Goal: Task Accomplishment & Management: Use online tool/utility

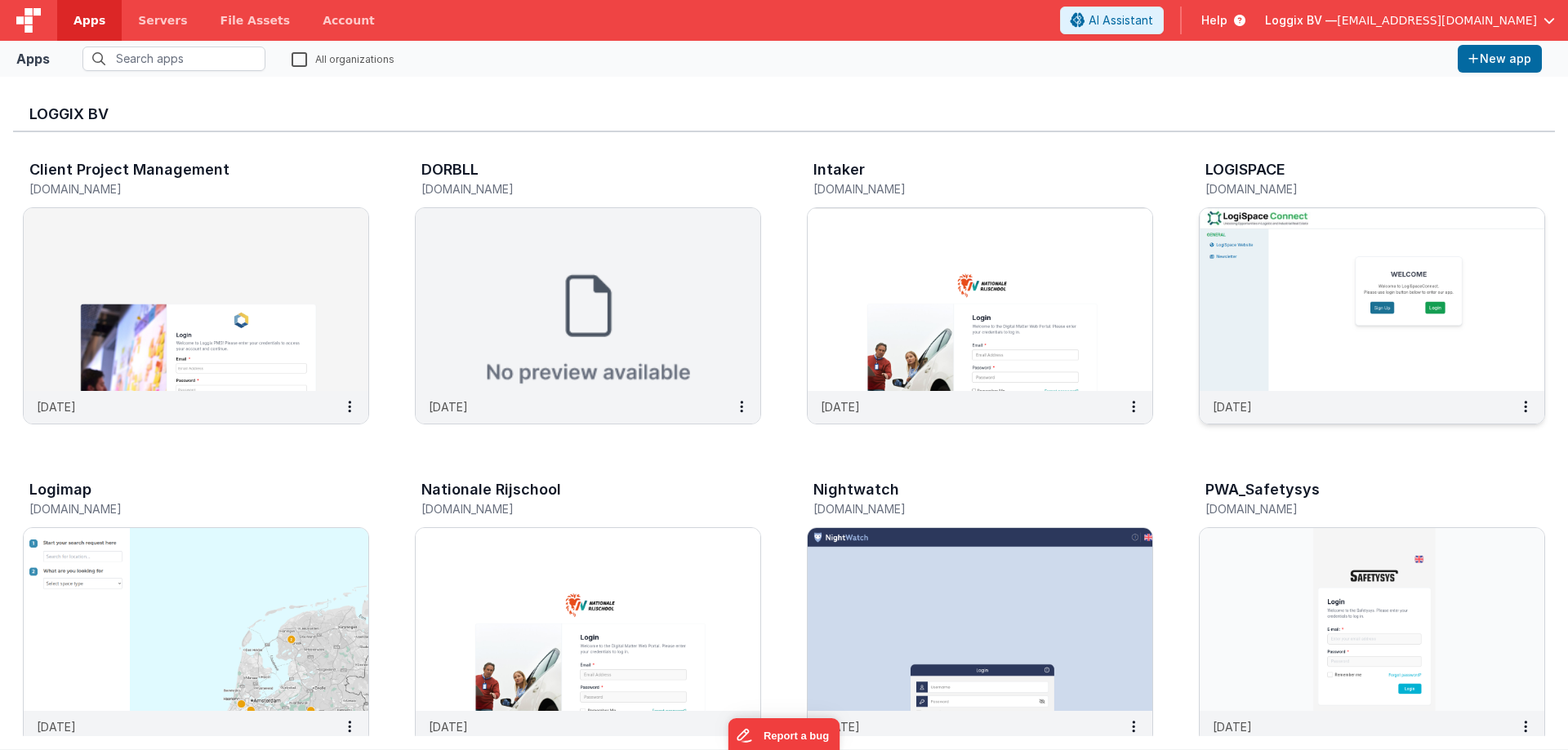
click at [1377, 320] on img at bounding box center [1372, 300] width 345 height 183
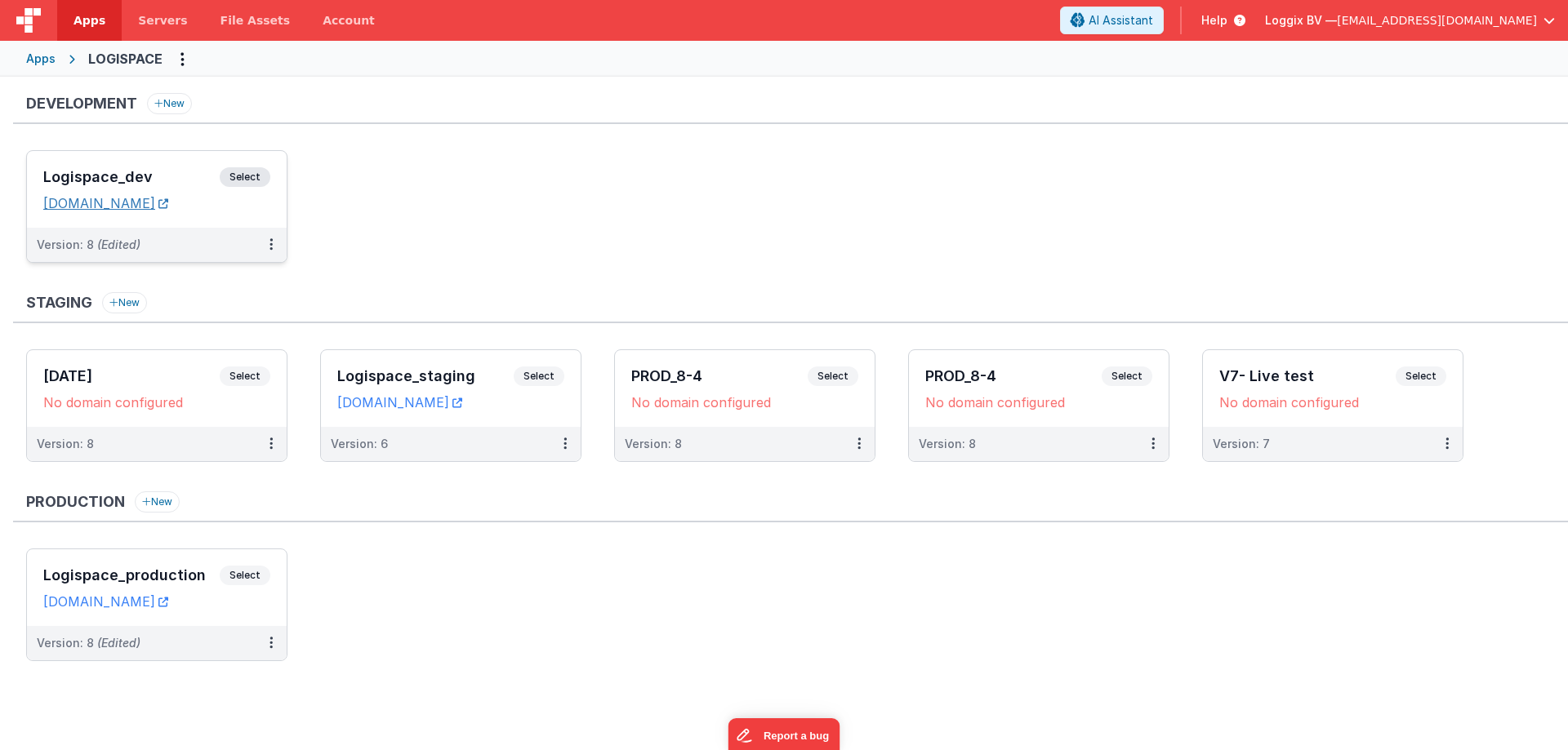
click at [168, 205] on link "[DOMAIN_NAME]" at bounding box center [105, 203] width 125 height 17
click at [262, 572] on span "Select" at bounding box center [245, 576] width 51 height 19
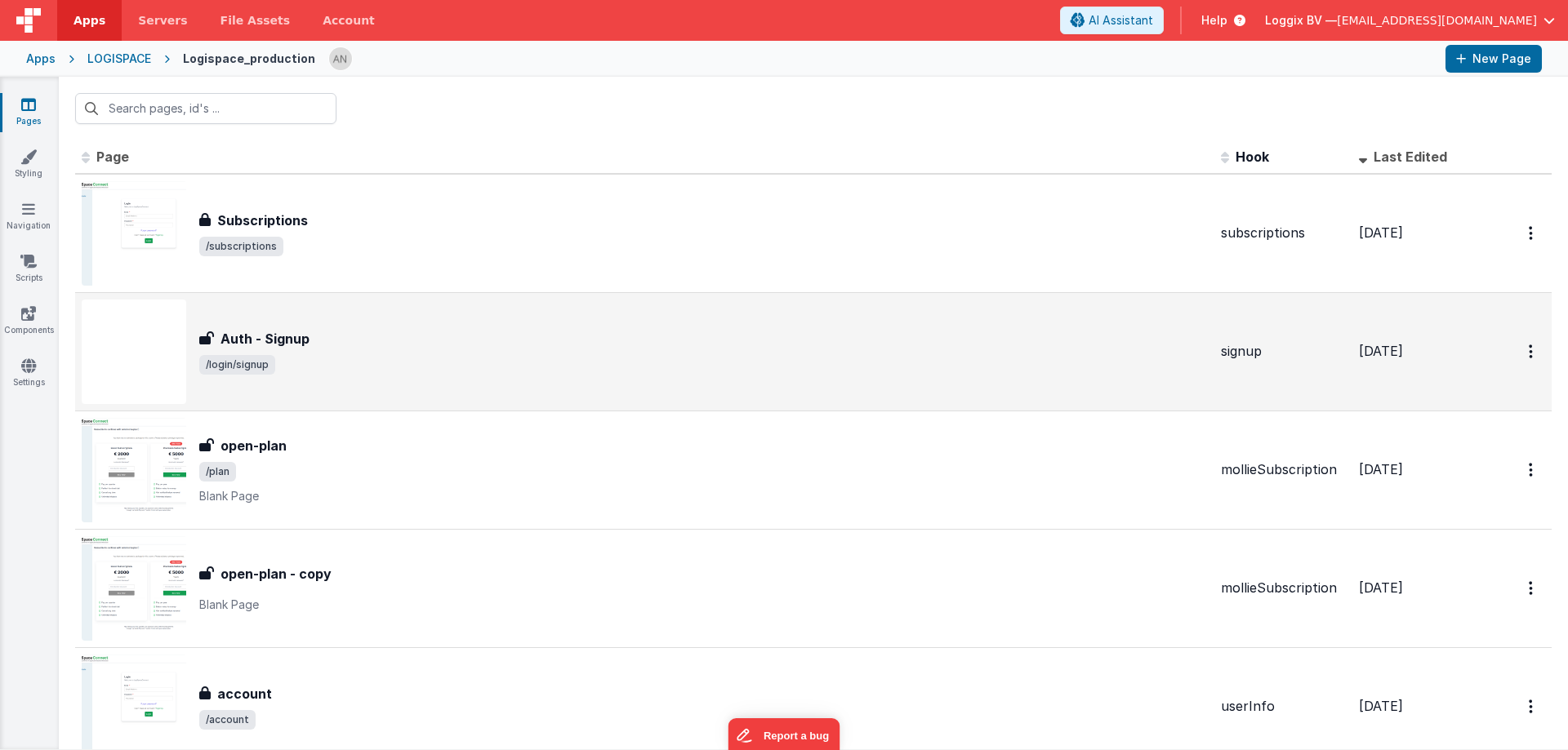
click at [400, 370] on span "/login/signup" at bounding box center [704, 365] width 1008 height 19
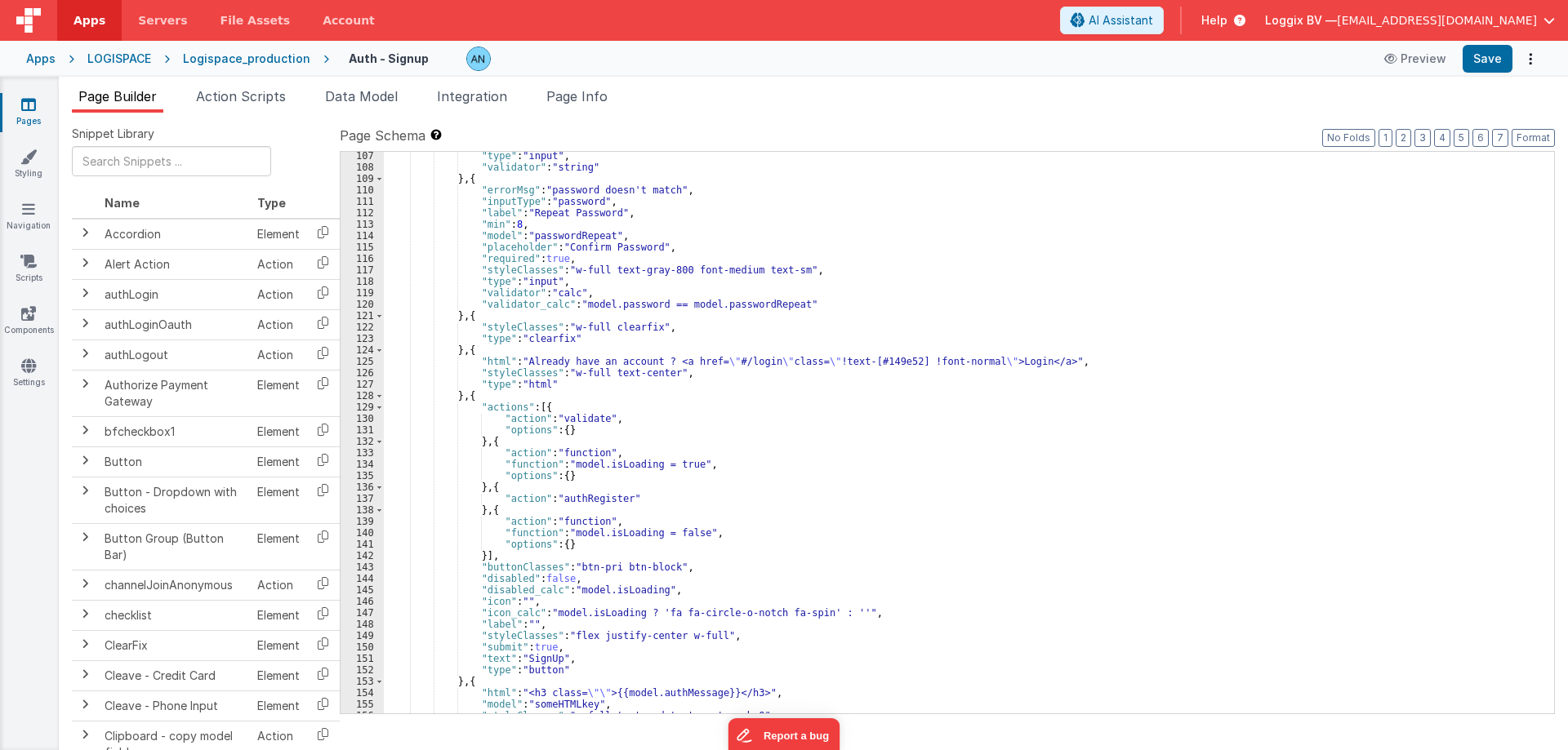
scroll to position [1273, 0]
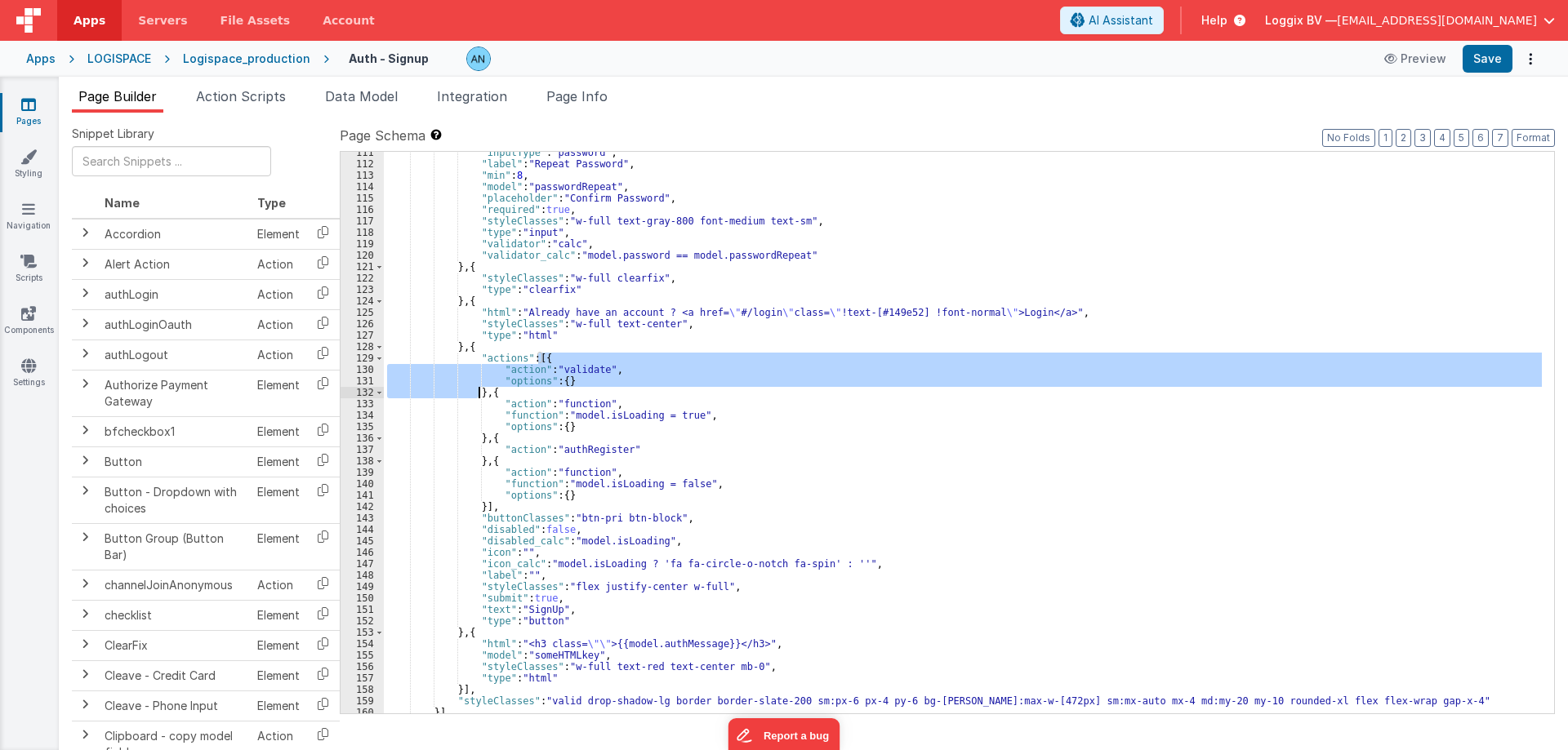
drag, startPoint x: 537, startPoint y: 363, endPoint x: 480, endPoint y: 391, distance: 63.5
click at [480, 391] on div ""inputType" : "password" , "label" : "Repeat Password" , "min" : 8 , "model" : …" at bounding box center [963, 439] width 1158 height 585
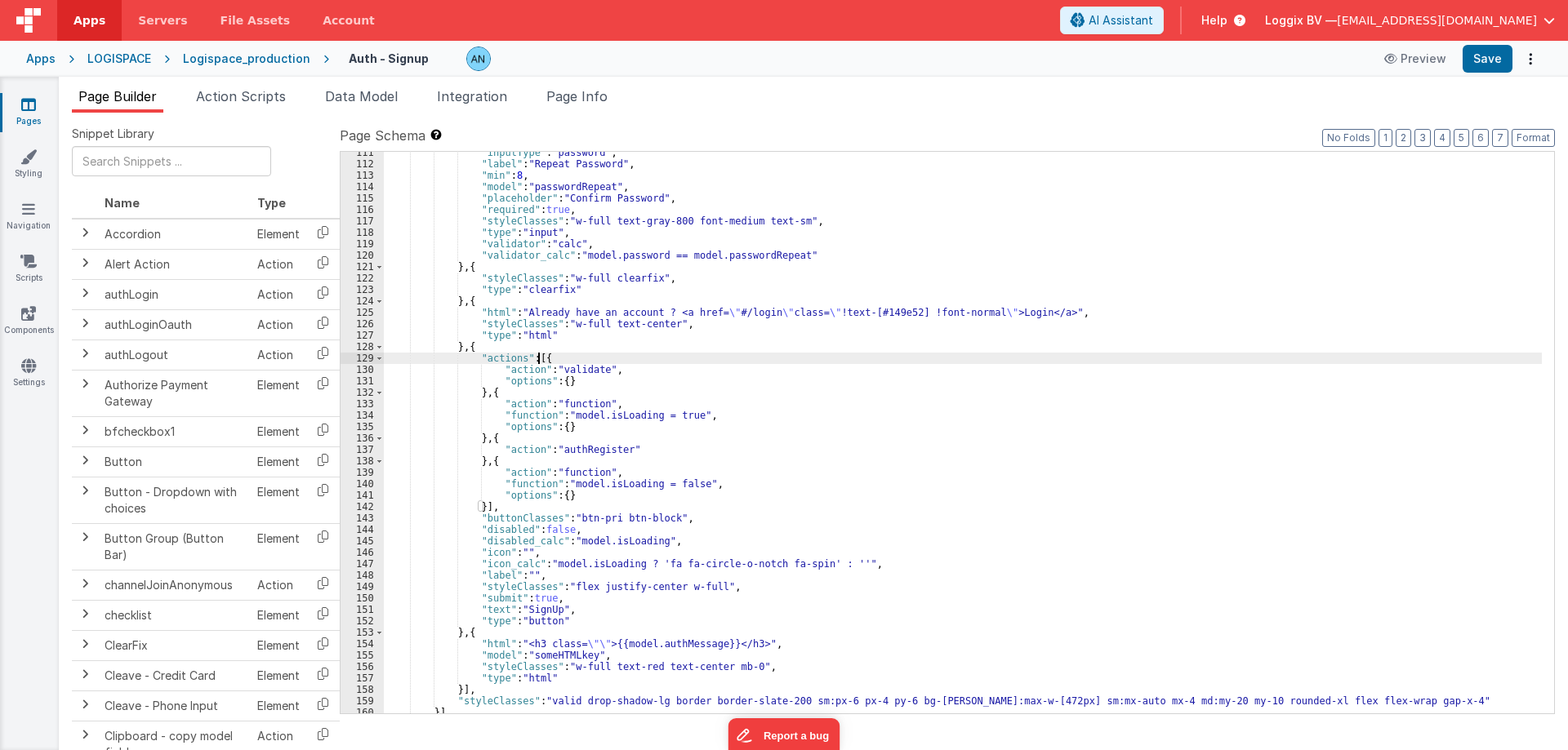
paste textarea
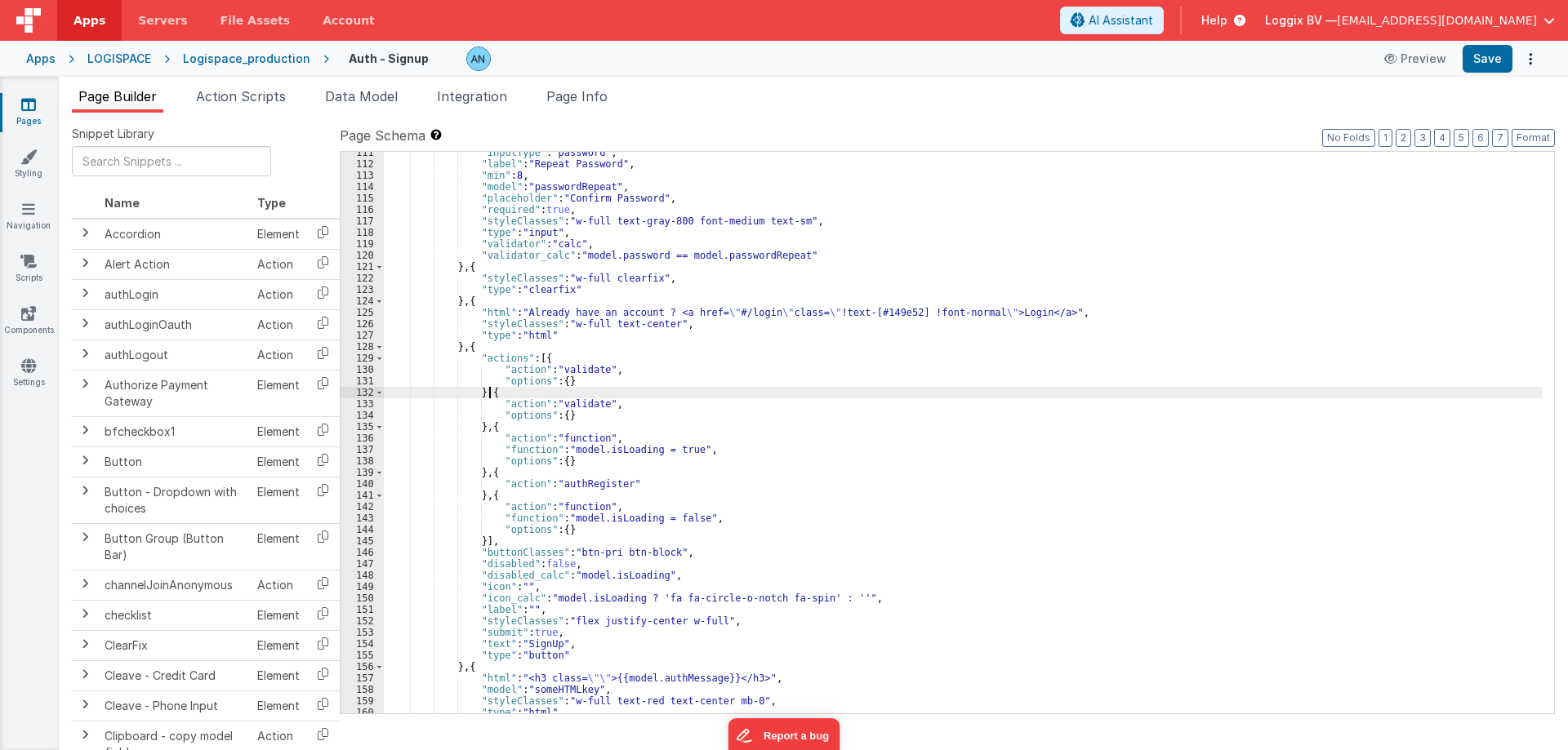
click at [579, 370] on div ""inputType" : "password" , "label" : "Repeat Password" , "min" : 8 , "model" : …" at bounding box center [963, 439] width 1158 height 585
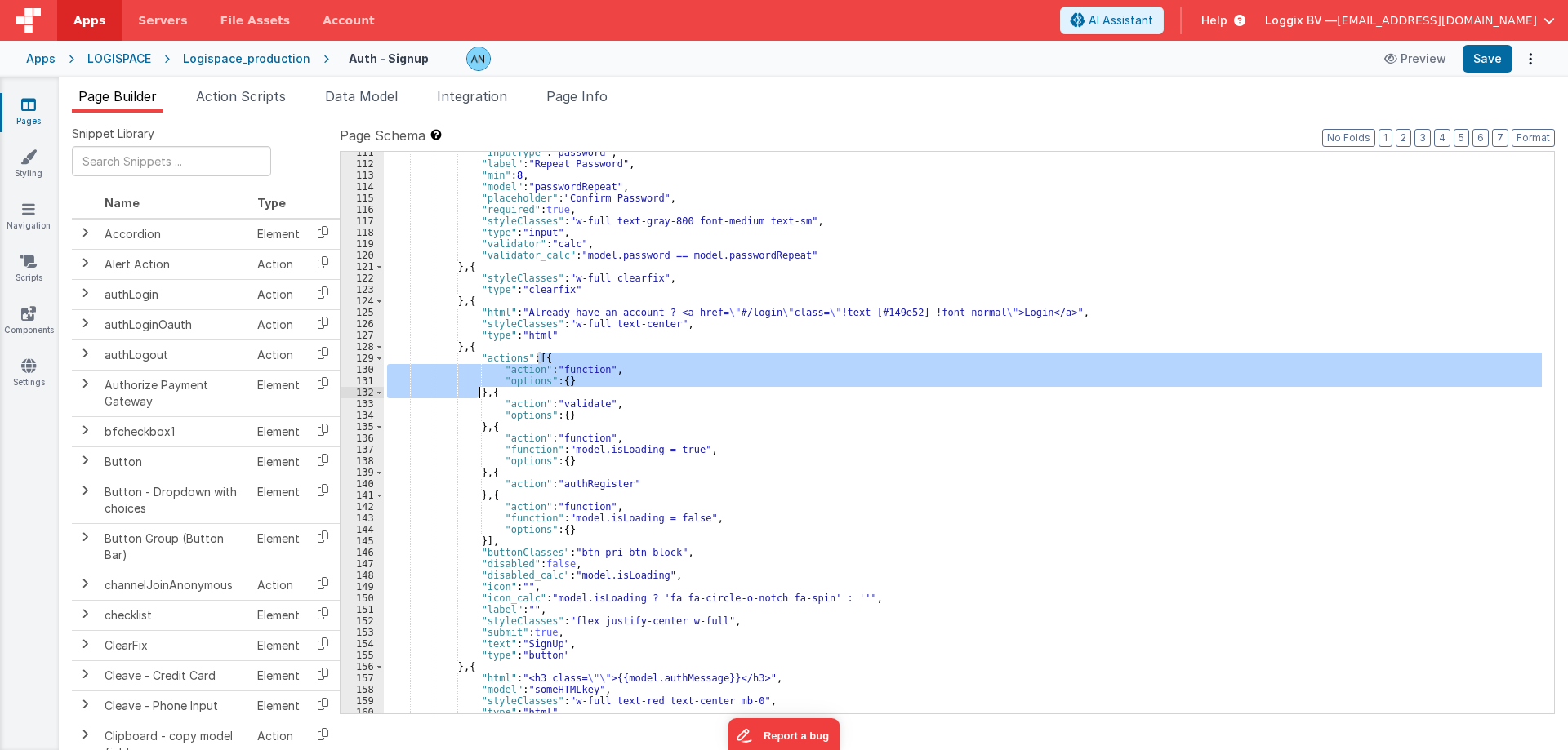
drag, startPoint x: 538, startPoint y: 363, endPoint x: 476, endPoint y: 392, distance: 68.4
click at [476, 392] on div ""inputType" : "password" , "label" : "Repeat Password" , "min" : 8 , "model" : …" at bounding box center [963, 439] width 1158 height 585
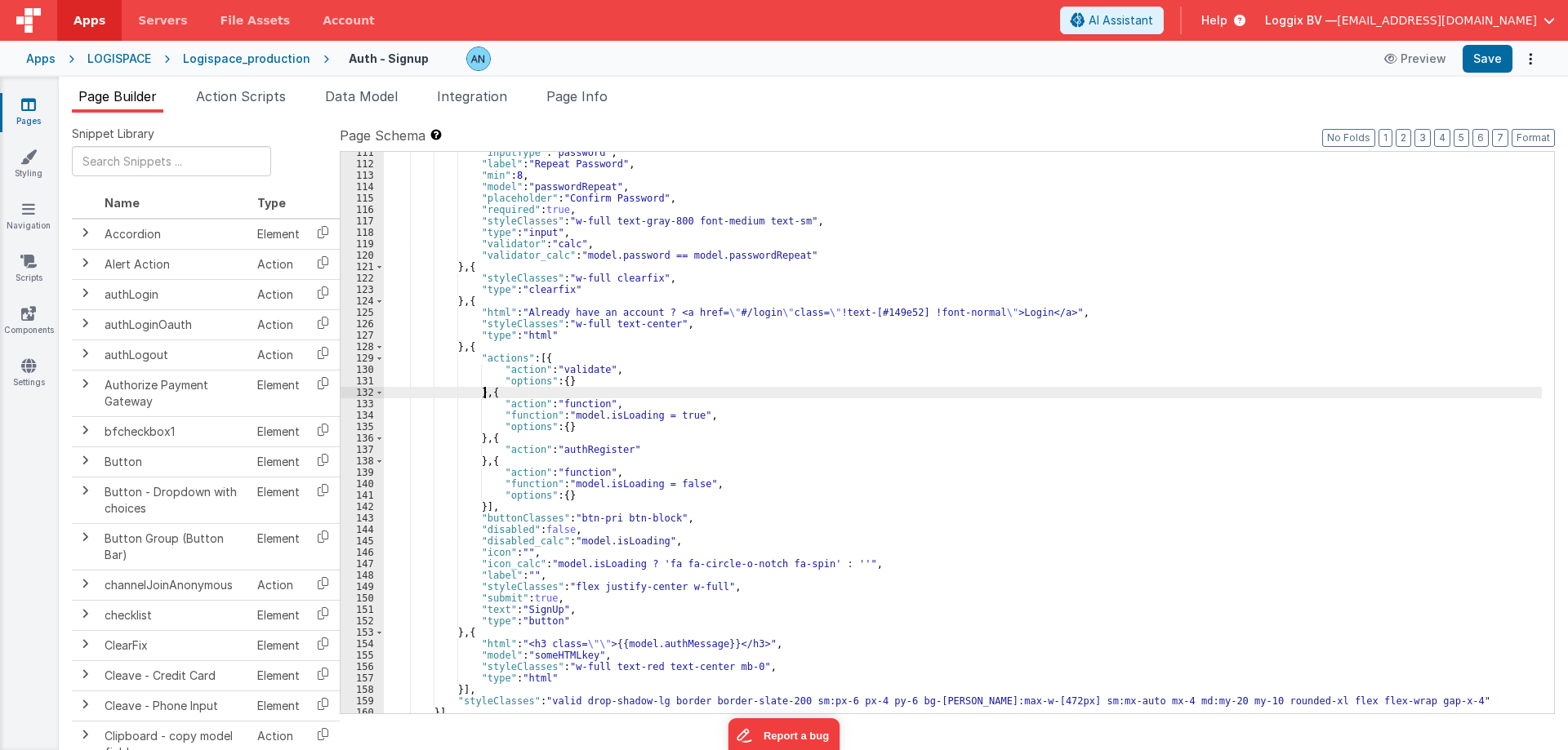
click at [485, 389] on div ""inputType" : "password" , "label" : "Repeat Password" , "min" : 8 , "model" : …" at bounding box center [963, 439] width 1158 height 585
paste textarea
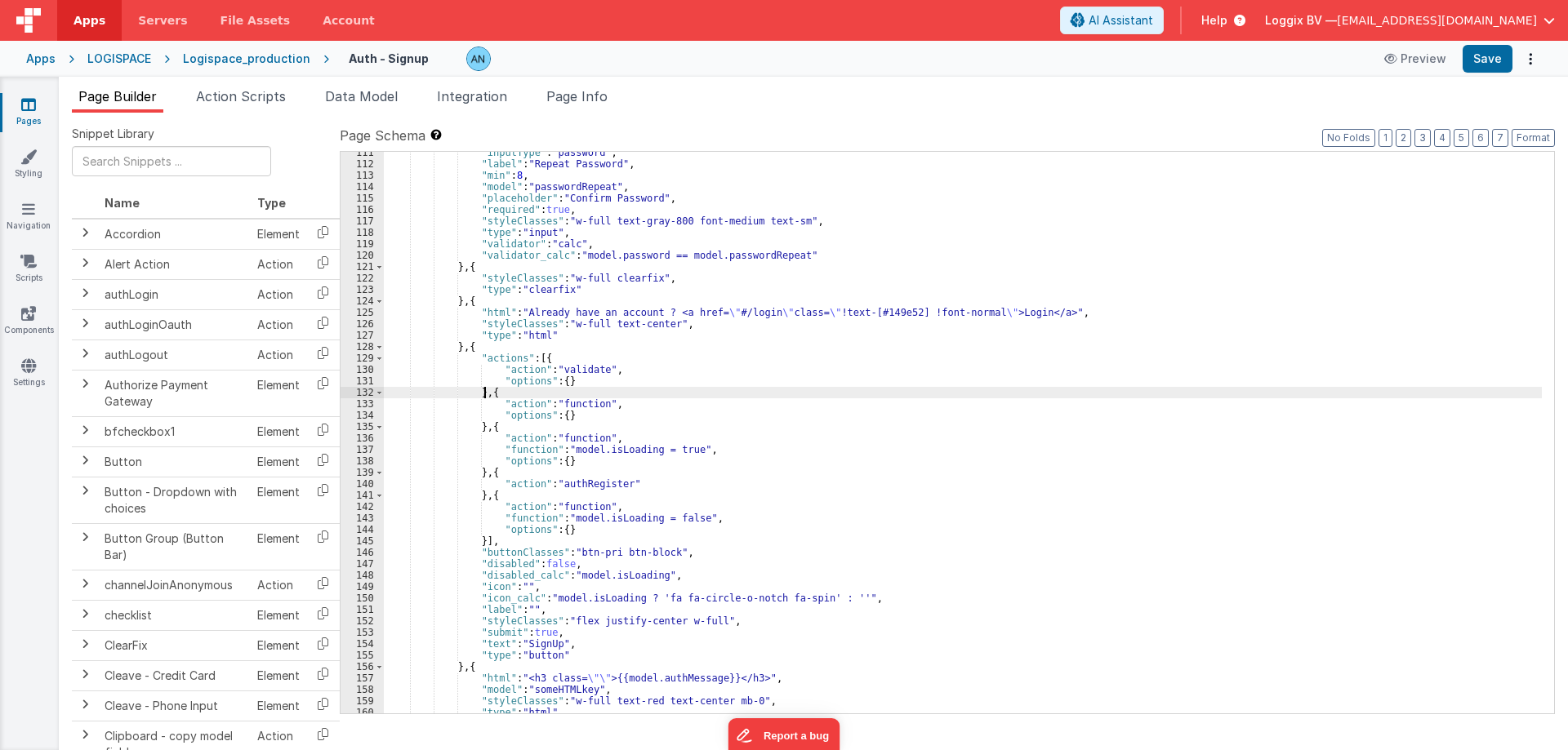
click at [484, 395] on div ""inputType" : "password" , "label" : "Repeat Password" , "min" : 8 , "model" : …" at bounding box center [963, 439] width 1158 height 585
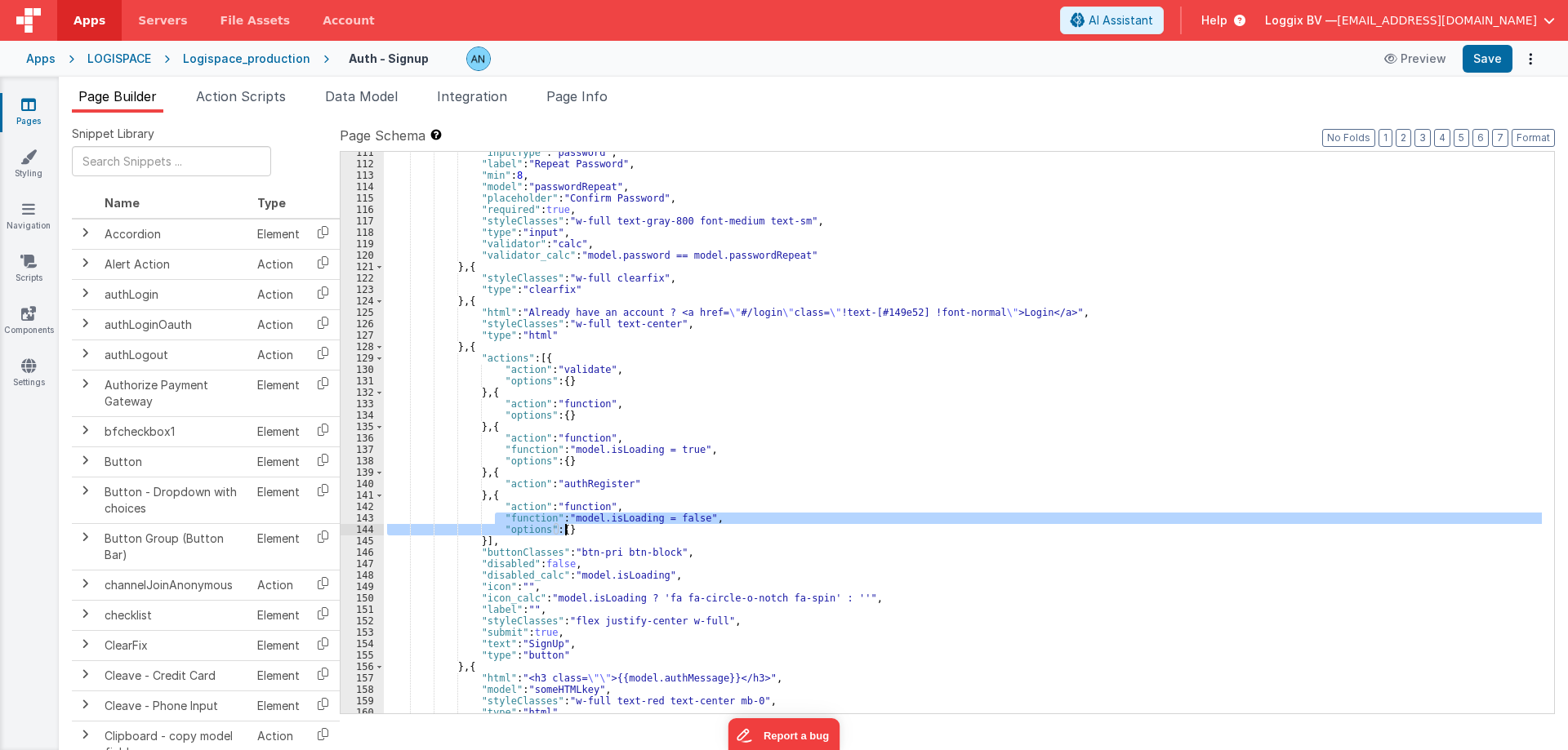
drag, startPoint x: 493, startPoint y: 518, endPoint x: 572, endPoint y: 532, distance: 80.2
click at [572, 532] on div ""inputType" : "password" , "label" : "Repeat Password" , "min" : 8 , "model" : …" at bounding box center [963, 439] width 1158 height 585
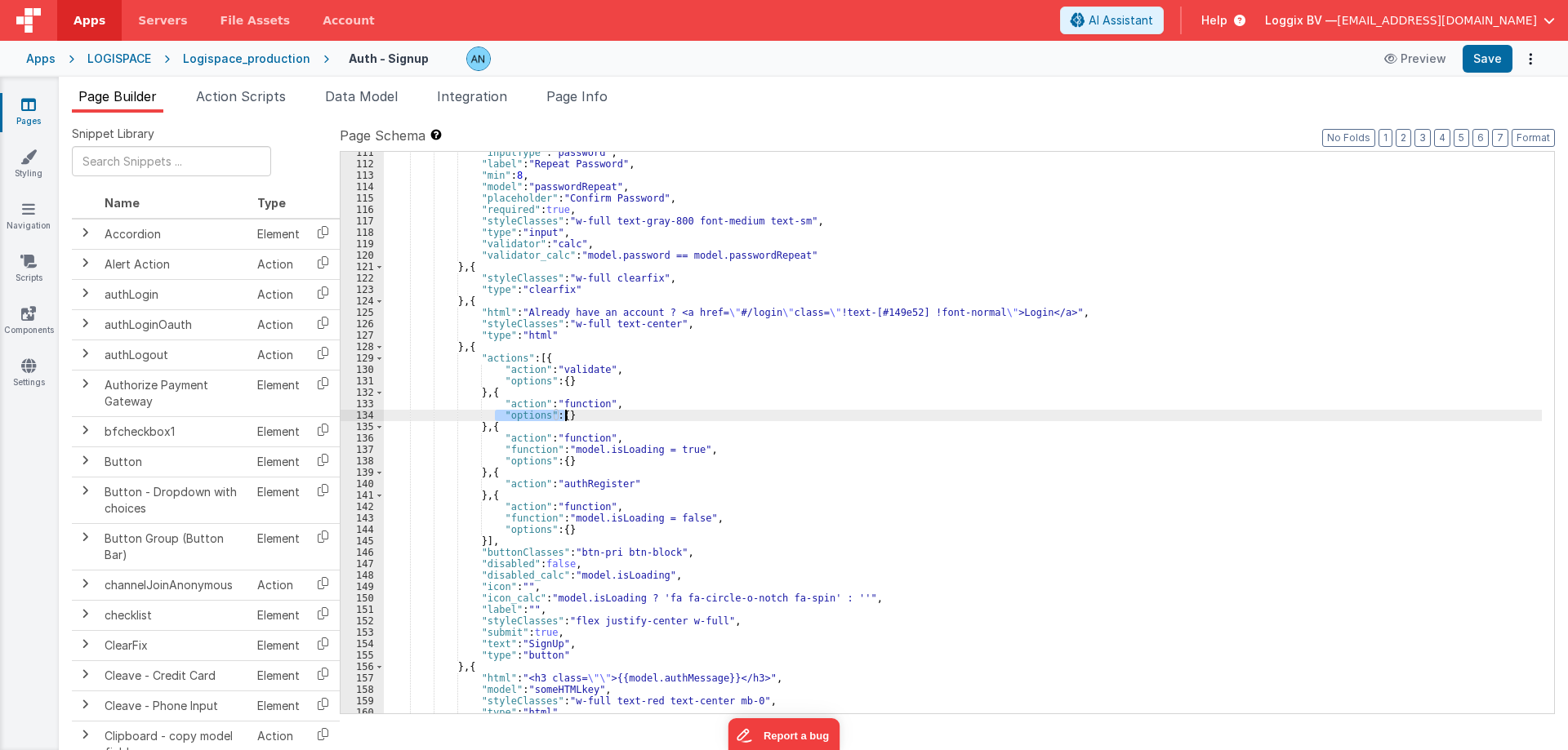
drag, startPoint x: 493, startPoint y: 414, endPoint x: 614, endPoint y: 413, distance: 121.0
click at [614, 413] on div ""inputType" : "password" , "label" : "Repeat Password" , "min" : 8 , "model" : …" at bounding box center [963, 439] width 1158 height 585
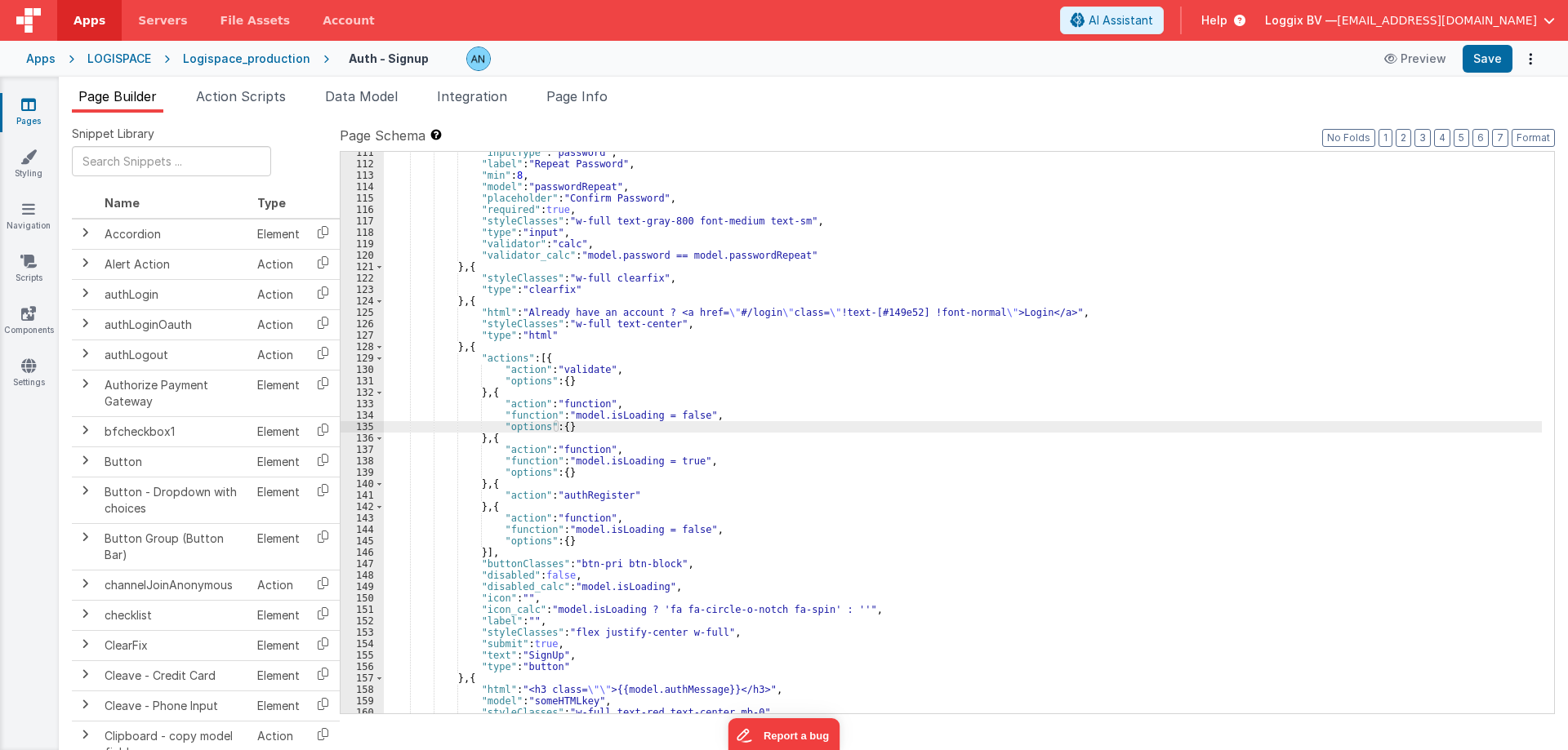
click at [577, 415] on div ""inputType" : "password" , "label" : "Repeat Password" , "min" : 8 , "model" : …" at bounding box center [963, 439] width 1158 height 585
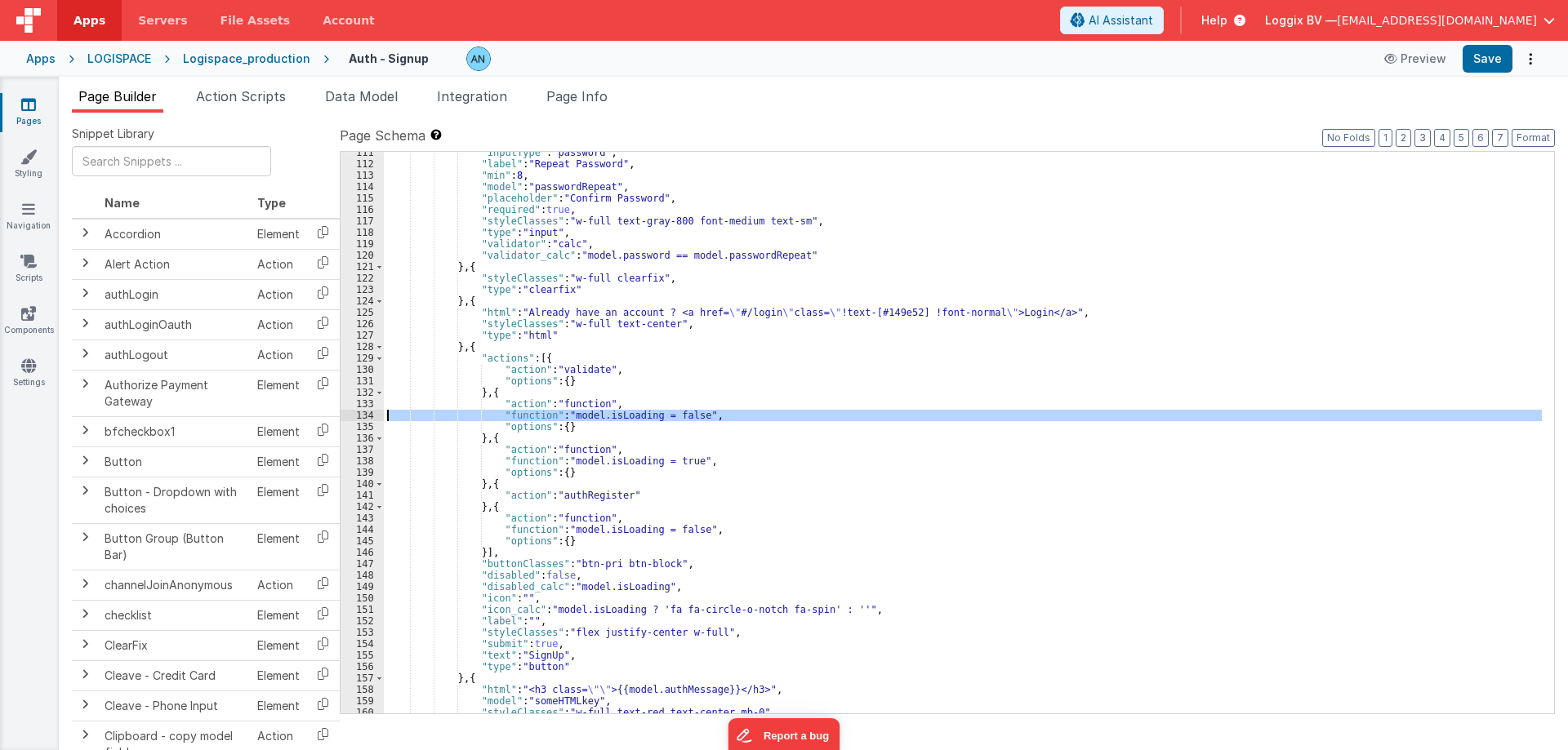
click at [361, 411] on div "134" at bounding box center [362, 415] width 43 height 12
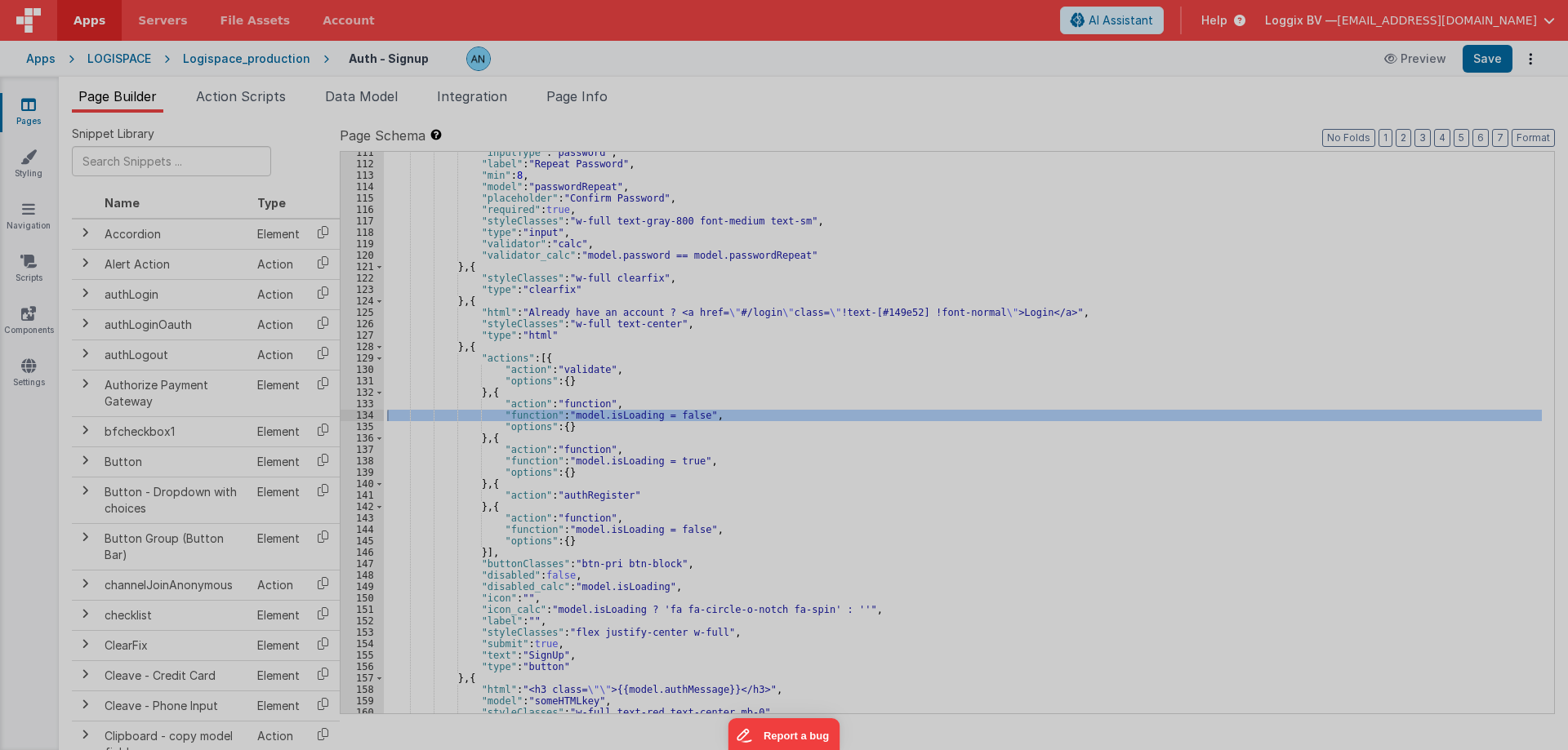
click at [361, 413] on div "model . isLoading = false" at bounding box center [801, 417] width 1476 height 658
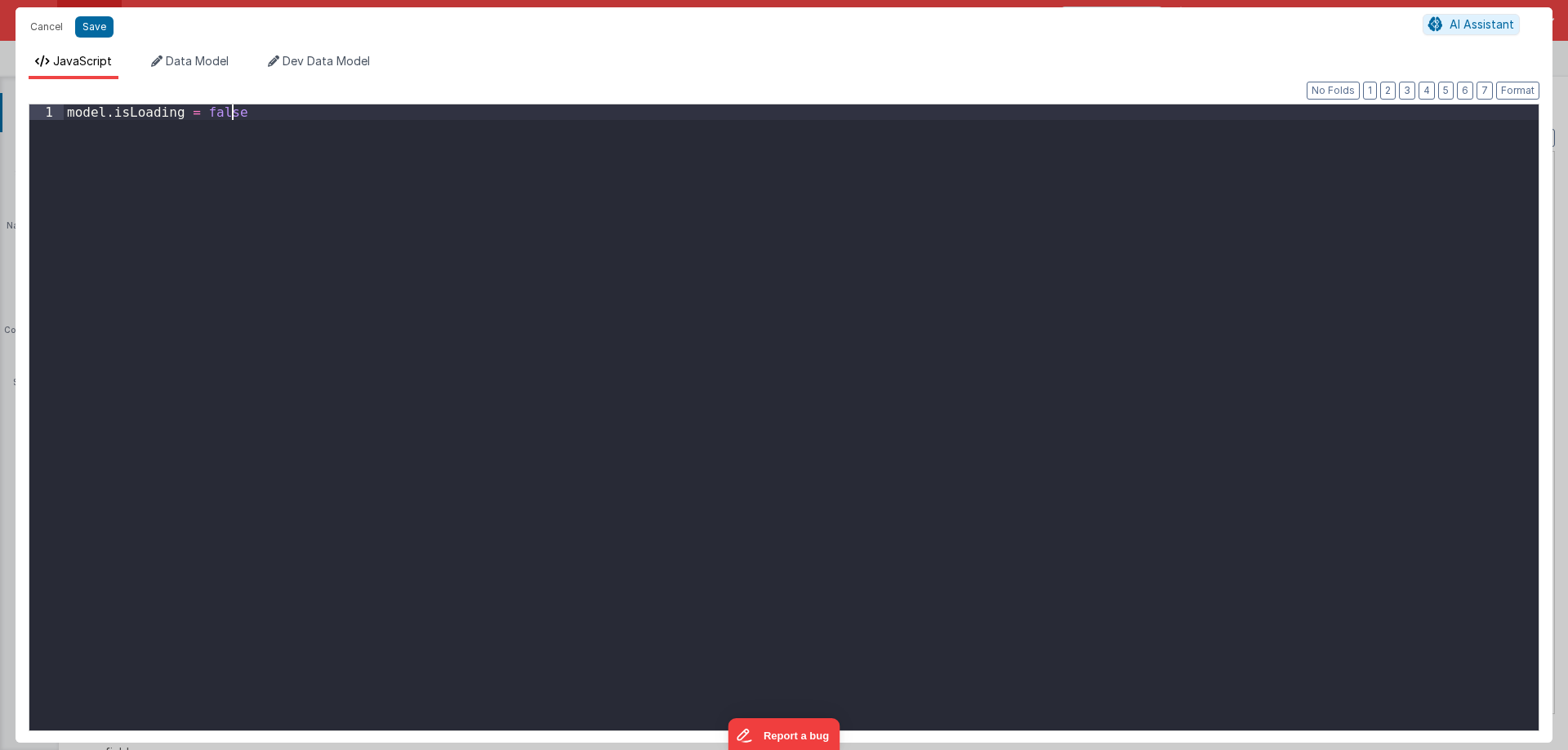
click at [347, 348] on div "model . isLoading = false" at bounding box center [801, 433] width 1476 height 658
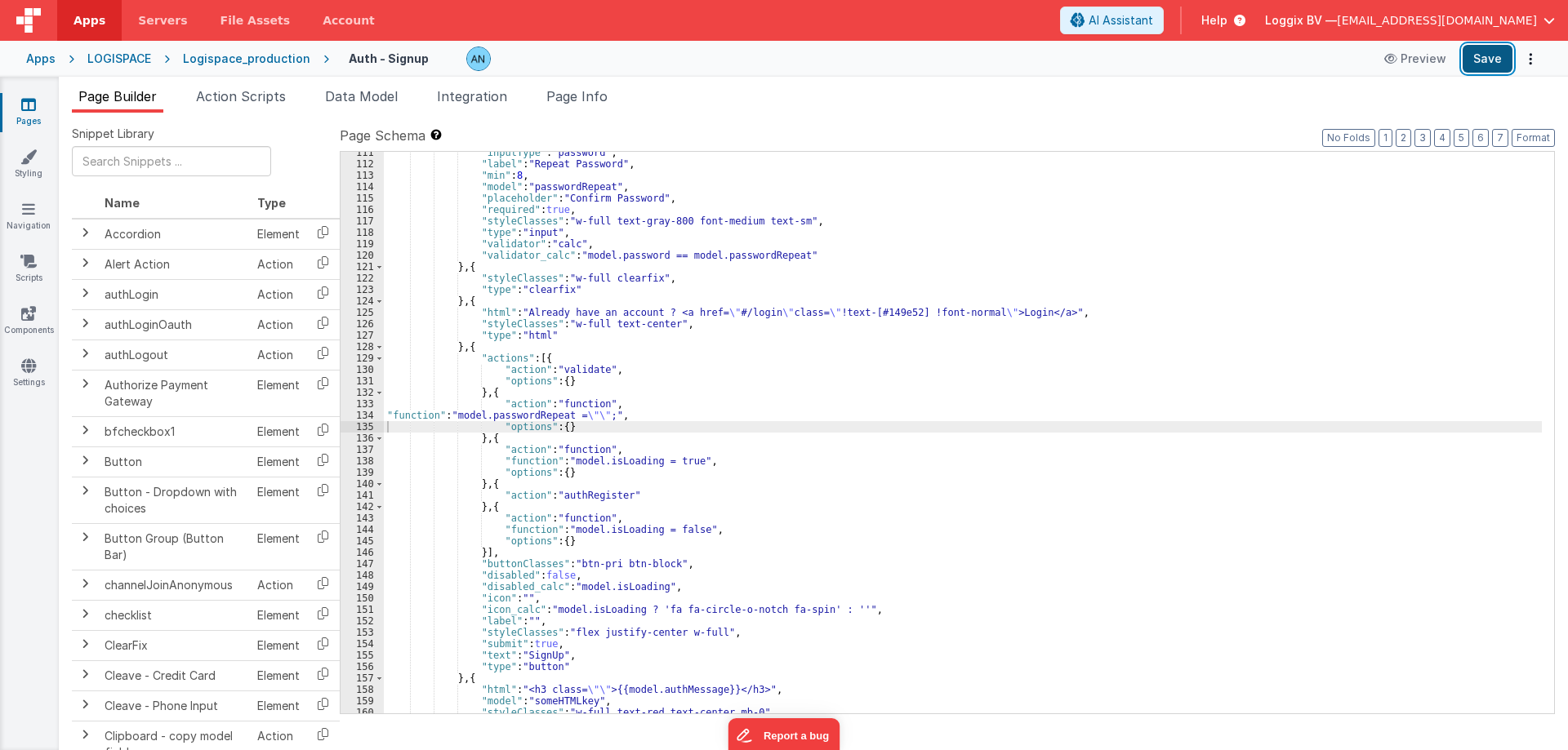
click at [1491, 63] on button "Save" at bounding box center [1487, 58] width 50 height 28
click at [604, 419] on div ""inputType" : "password" , "label" : "Repeat Password" , "min" : 8 , "model" : …" at bounding box center [963, 439] width 1158 height 585
click at [1489, 63] on button "Save" at bounding box center [1487, 58] width 50 height 28
click at [27, 108] on icon at bounding box center [28, 104] width 15 height 17
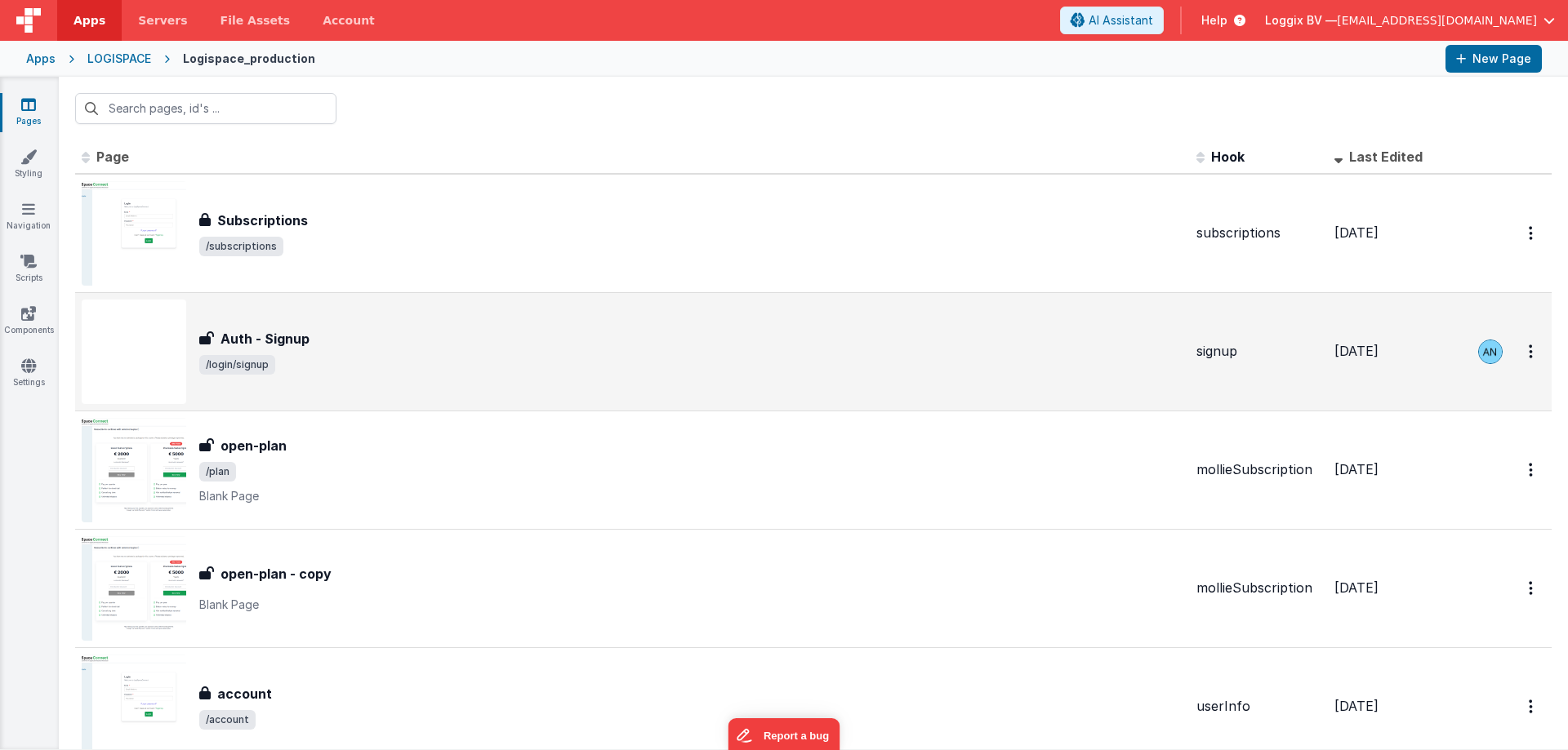
click at [344, 365] on span "/login/signup" at bounding box center [691, 365] width 984 height 19
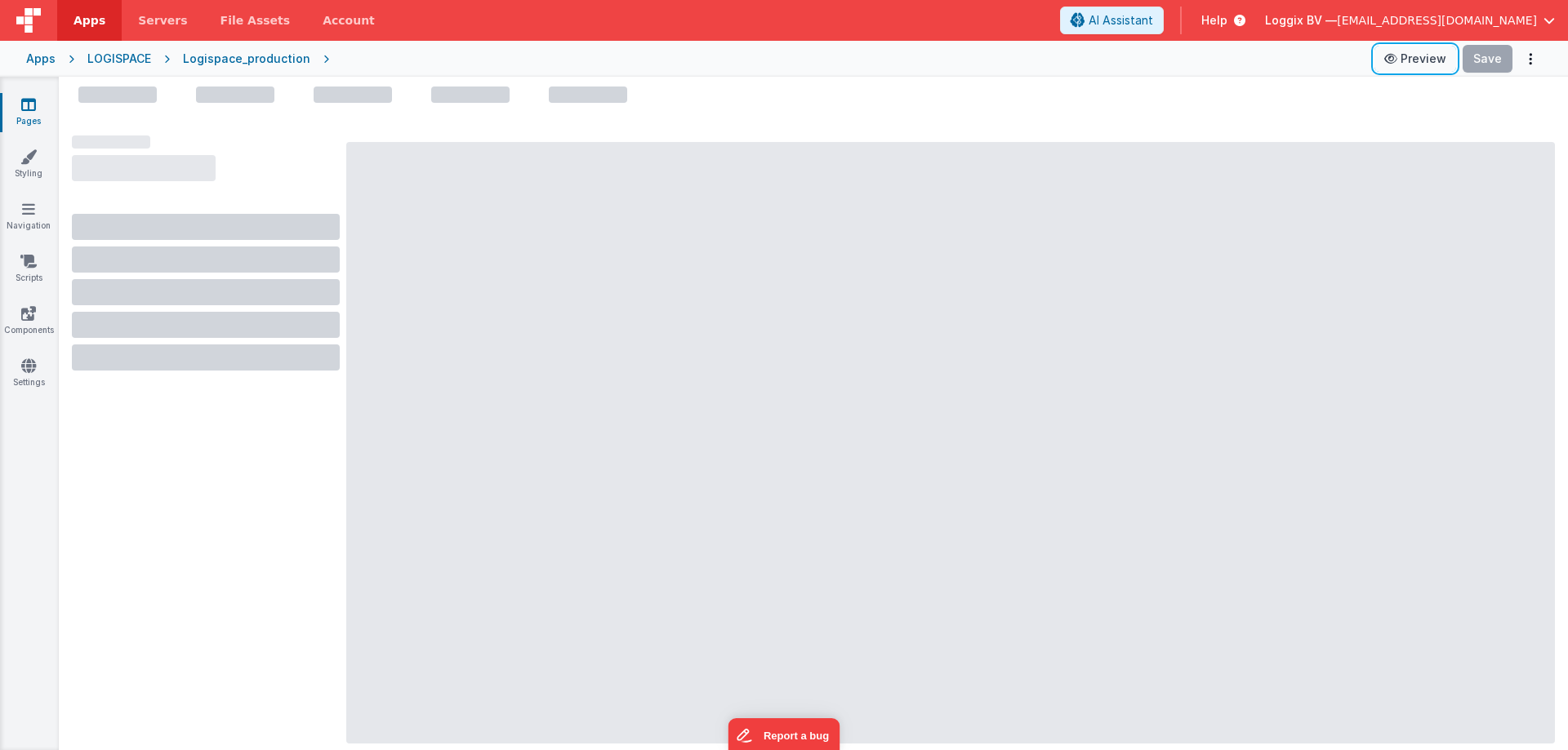
click at [1418, 58] on button "Preview" at bounding box center [1415, 58] width 82 height 26
click at [1392, 56] on icon at bounding box center [1392, 59] width 17 height 12
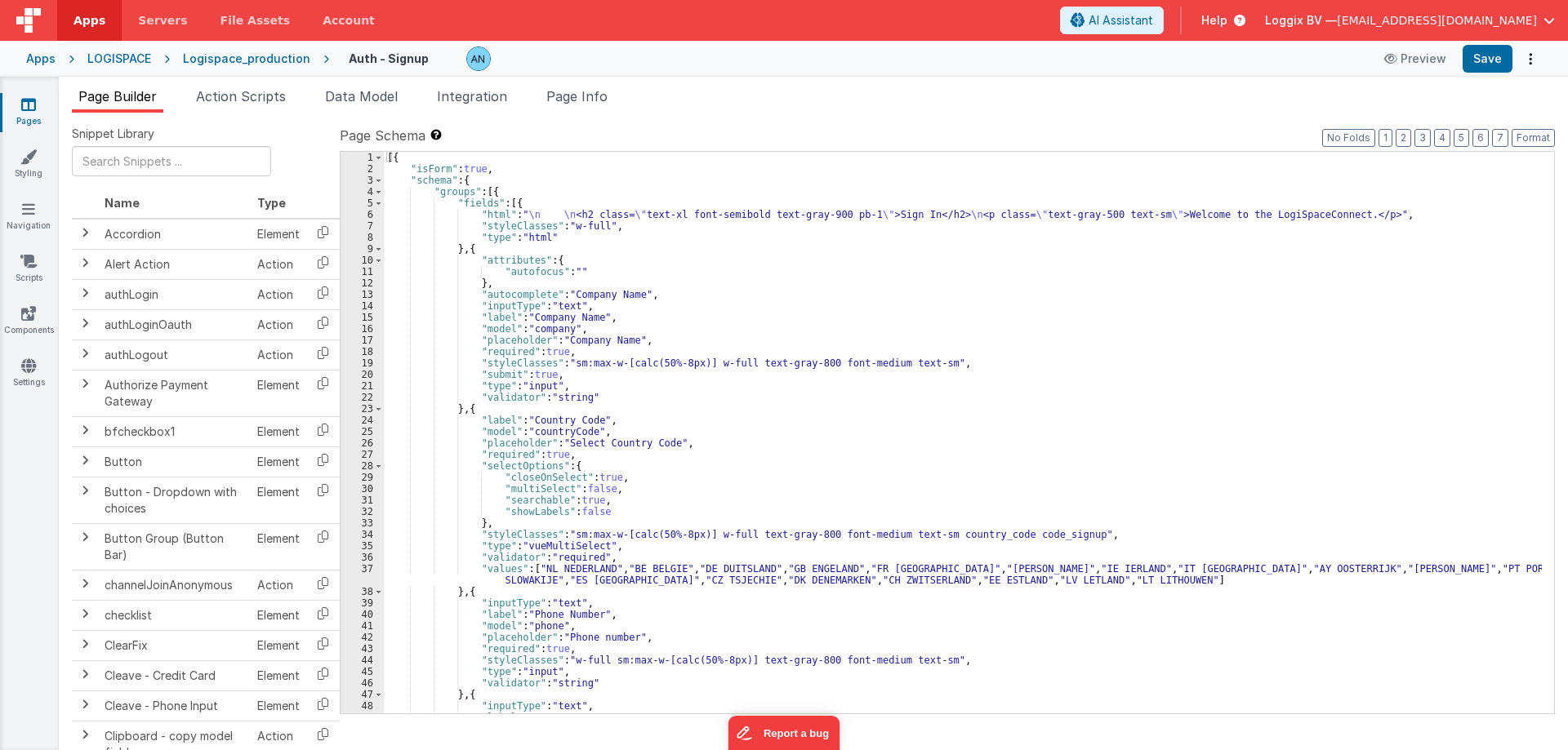
click at [628, 296] on div "[{ "isForm" : true , "schema" : { "groups" : [{ "fields" : [{ "html" : " \n \n …" at bounding box center [963, 444] width 1158 height 585
click at [622, 339] on div "[{ "isForm" : true , "schema" : { "groups" : [{ "fields" : [{ "html" : " \n \n …" at bounding box center [963, 444] width 1158 height 585
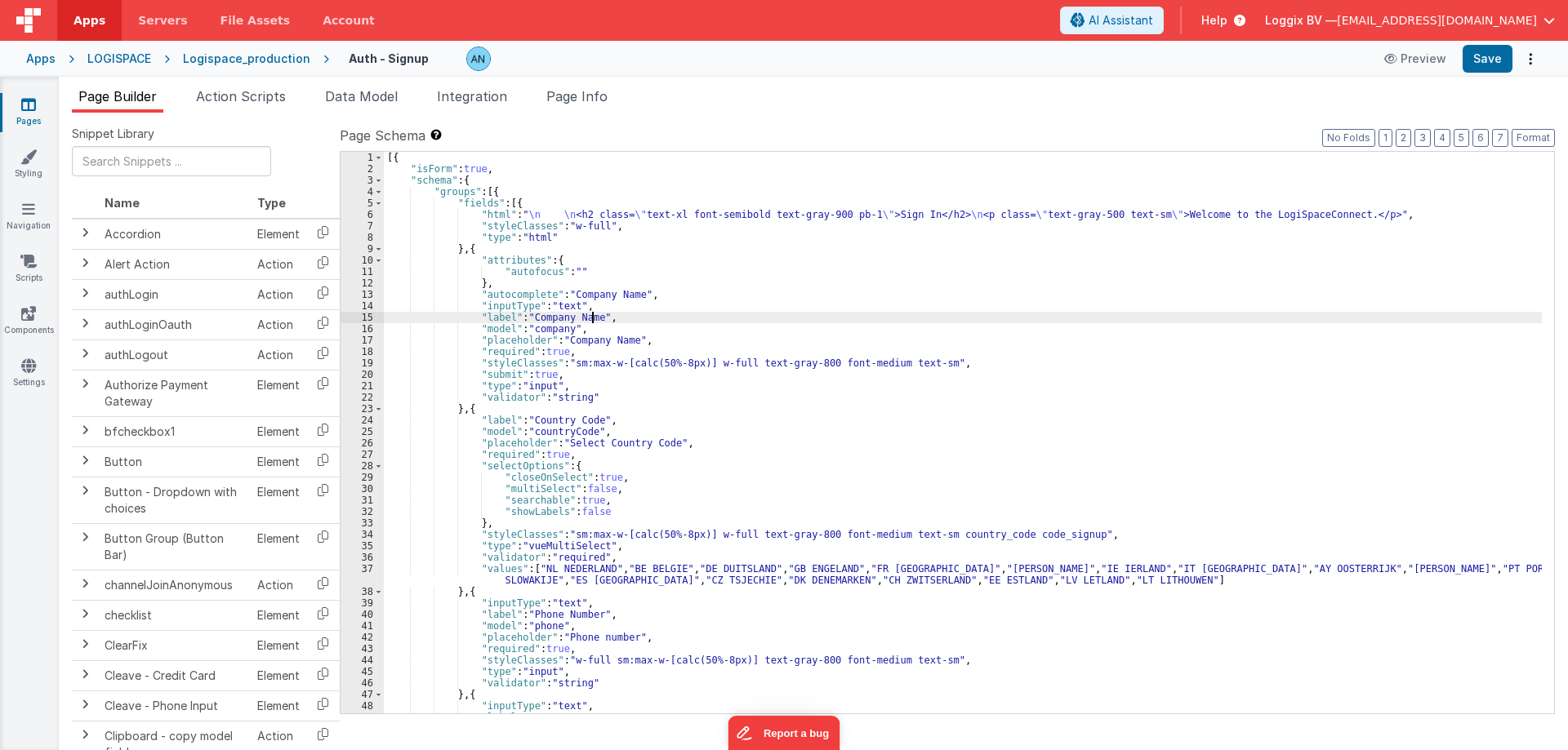
click at [591, 316] on div "[{ "isForm" : true , "schema" : { "groups" : [{ "fields" : [{ "html" : " \n \n …" at bounding box center [963, 444] width 1158 height 585
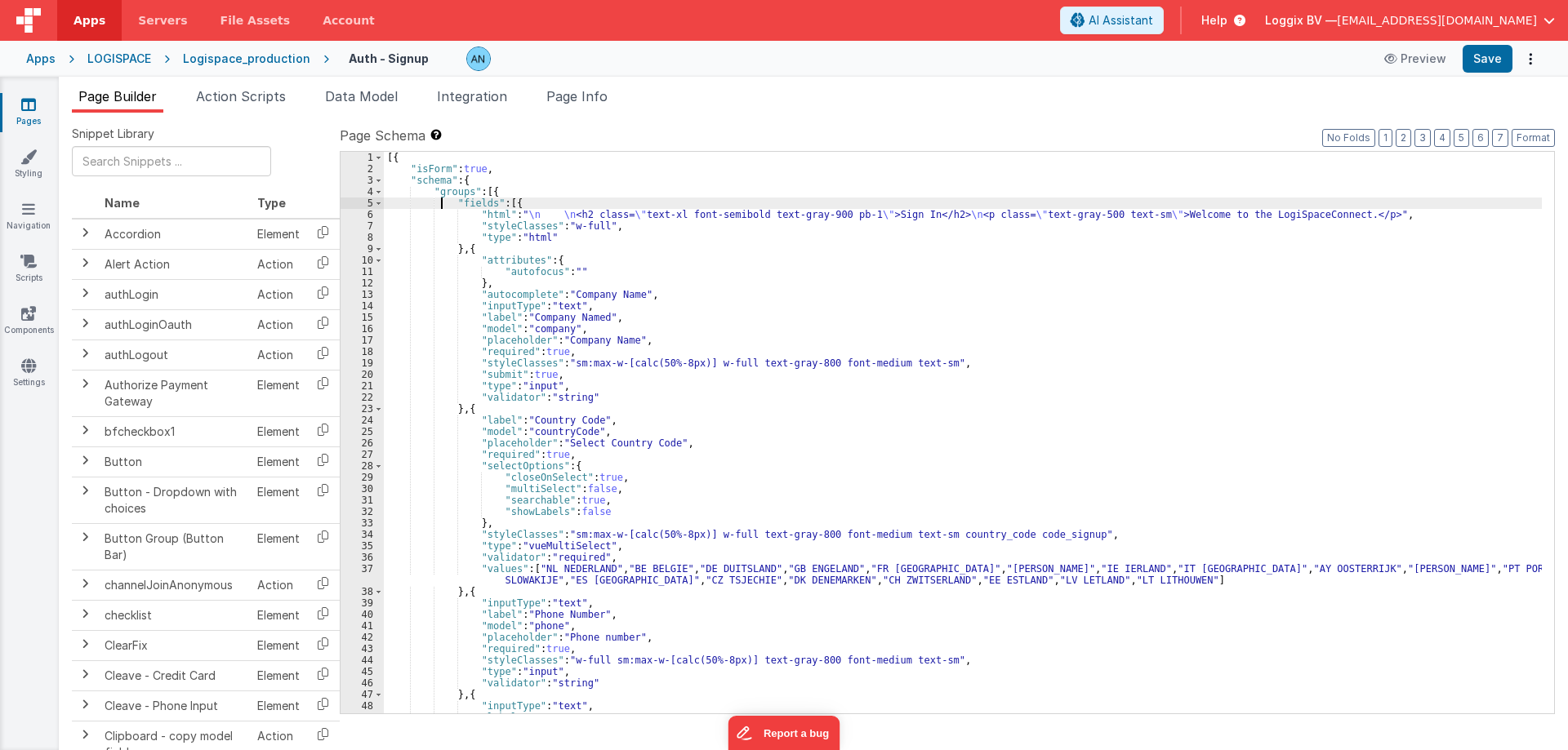
click at [442, 207] on div "[{ "isForm" : true , "schema" : { "groups" : [{ "fields" : [{ "html" : " \n \n …" at bounding box center [963, 444] width 1158 height 585
